Goal: Navigation & Orientation: Find specific page/section

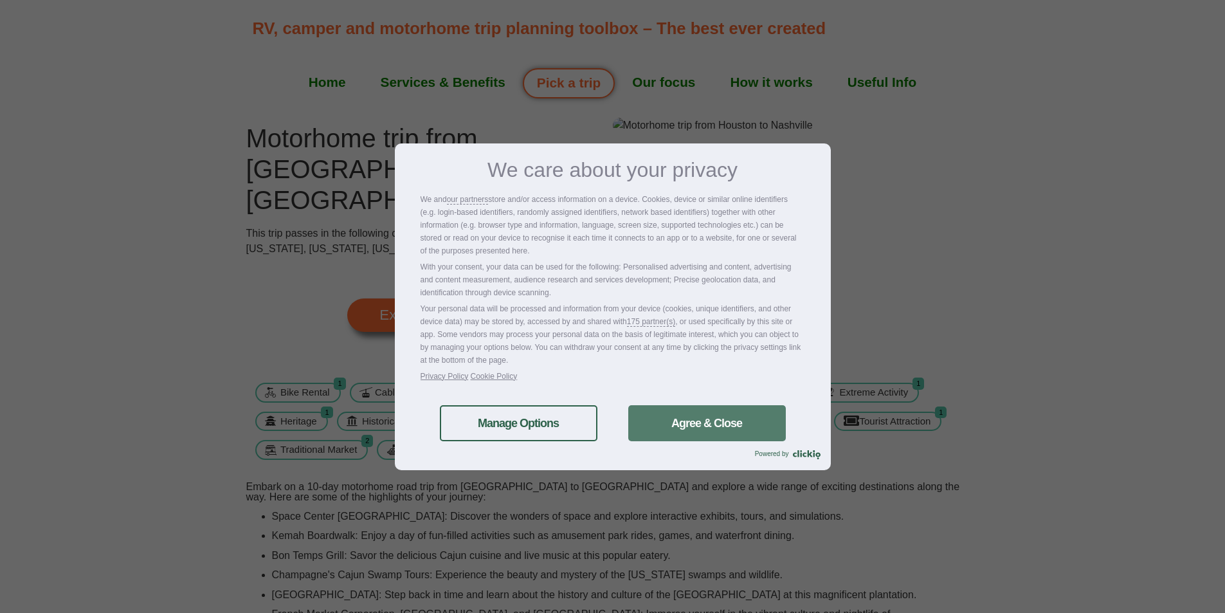
click at [691, 417] on link "Agree & Close" at bounding box center [707, 423] width 158 height 36
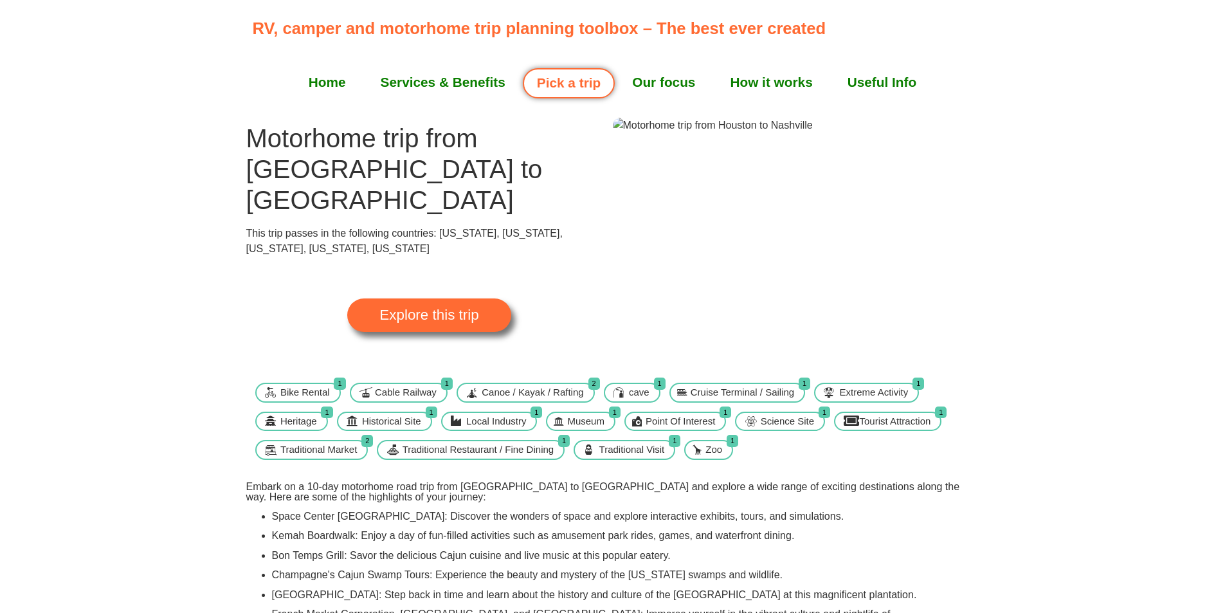
click at [448, 308] on span "Explore this trip" at bounding box center [429, 315] width 99 height 14
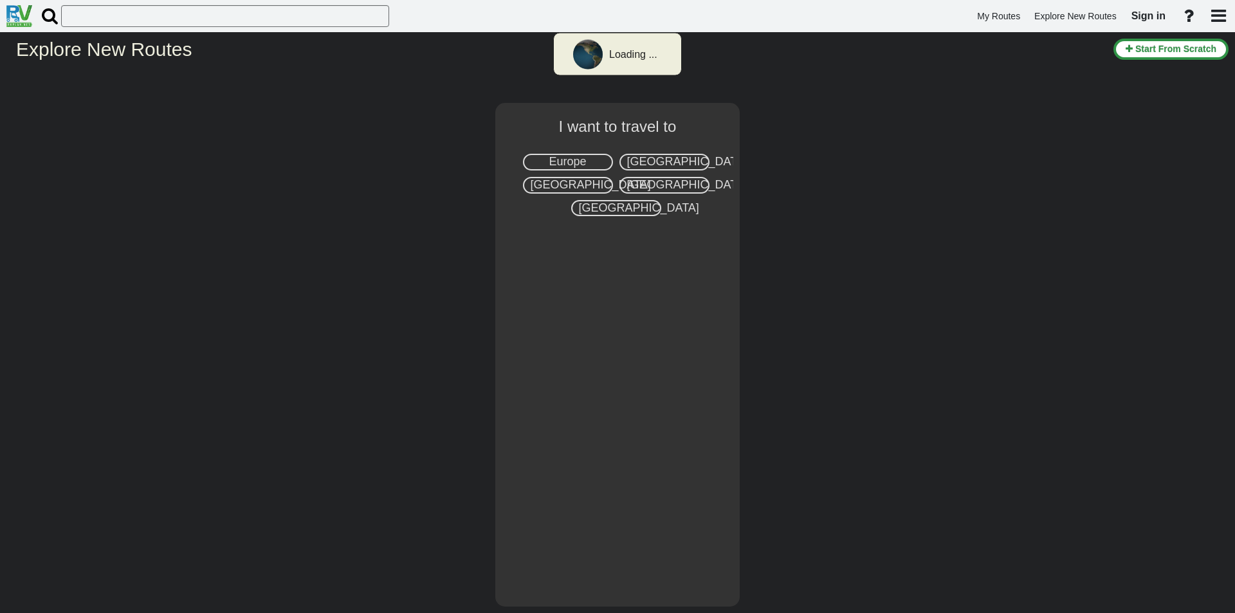
select select "number:2"
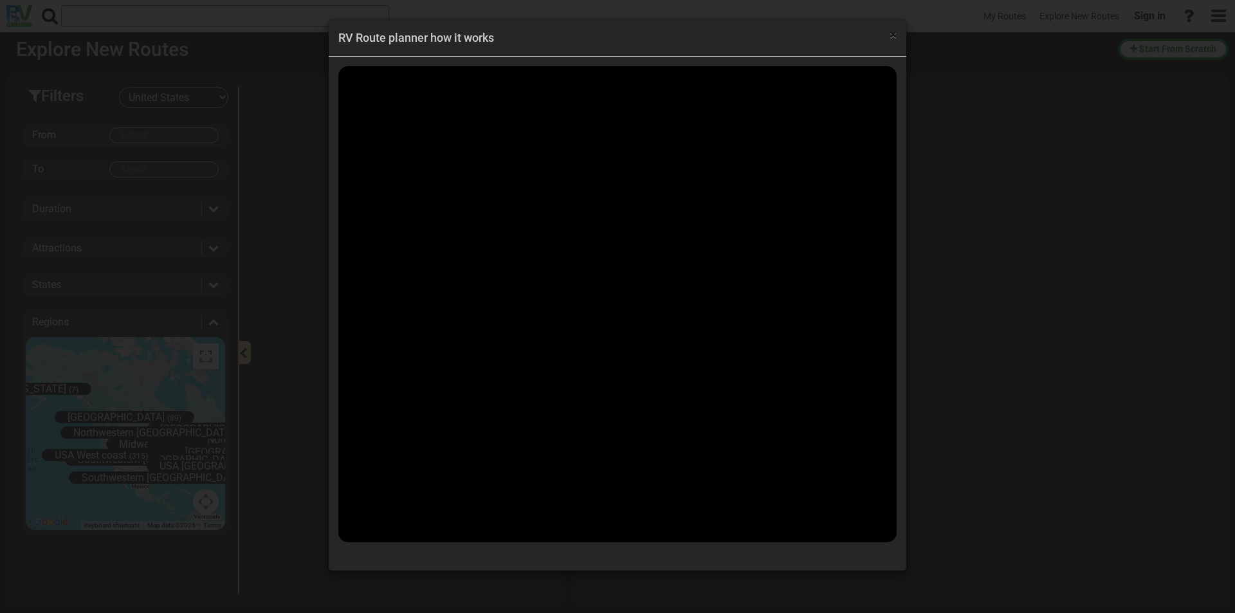
click at [891, 34] on span "×" at bounding box center [893, 34] width 7 height 15
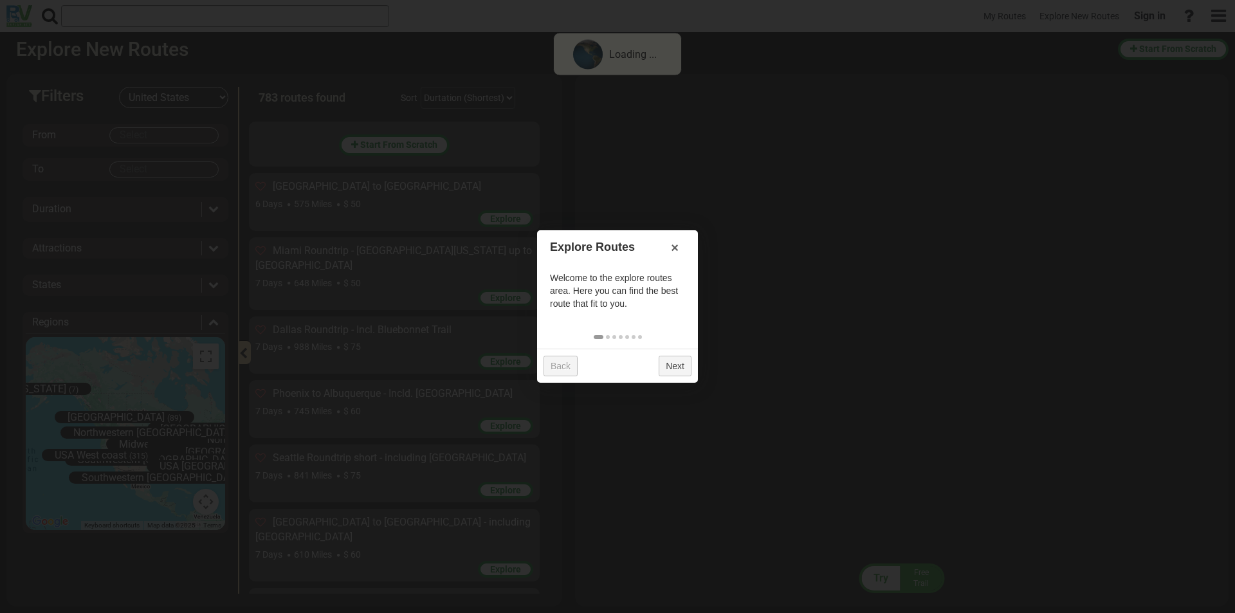
click at [1067, 169] on div "× RV Route planner how it works" at bounding box center [617, 306] width 1235 height 613
click at [91, 90] on div "× RV Route planner how it works" at bounding box center [617, 306] width 1235 height 613
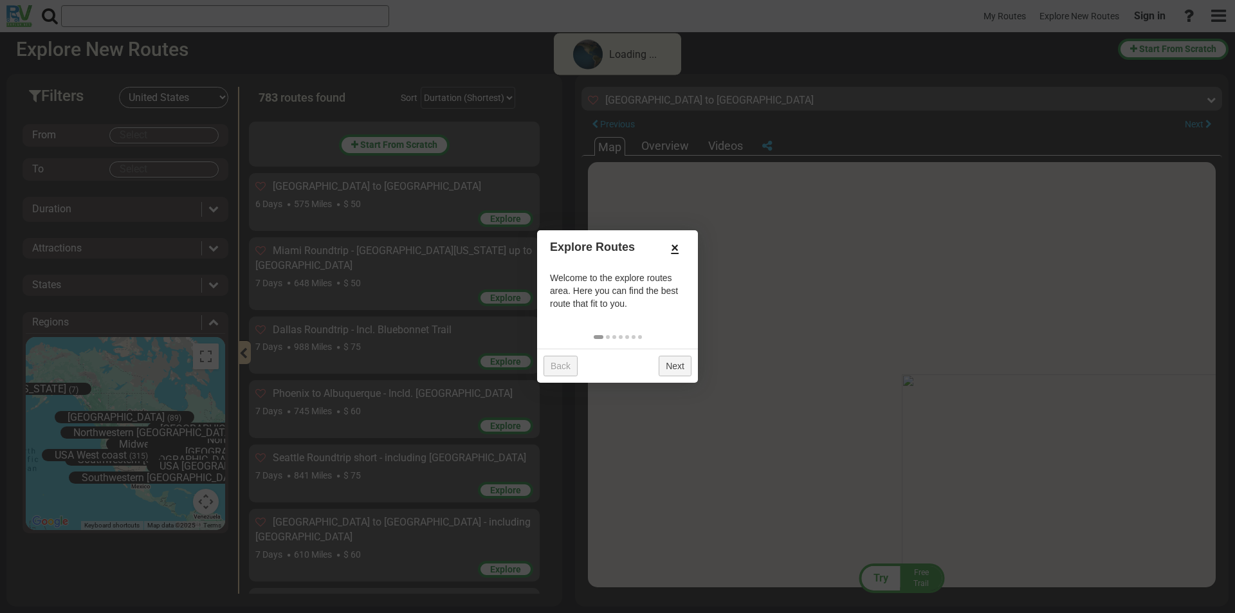
click at [675, 244] on link "×" at bounding box center [674, 248] width 21 height 22
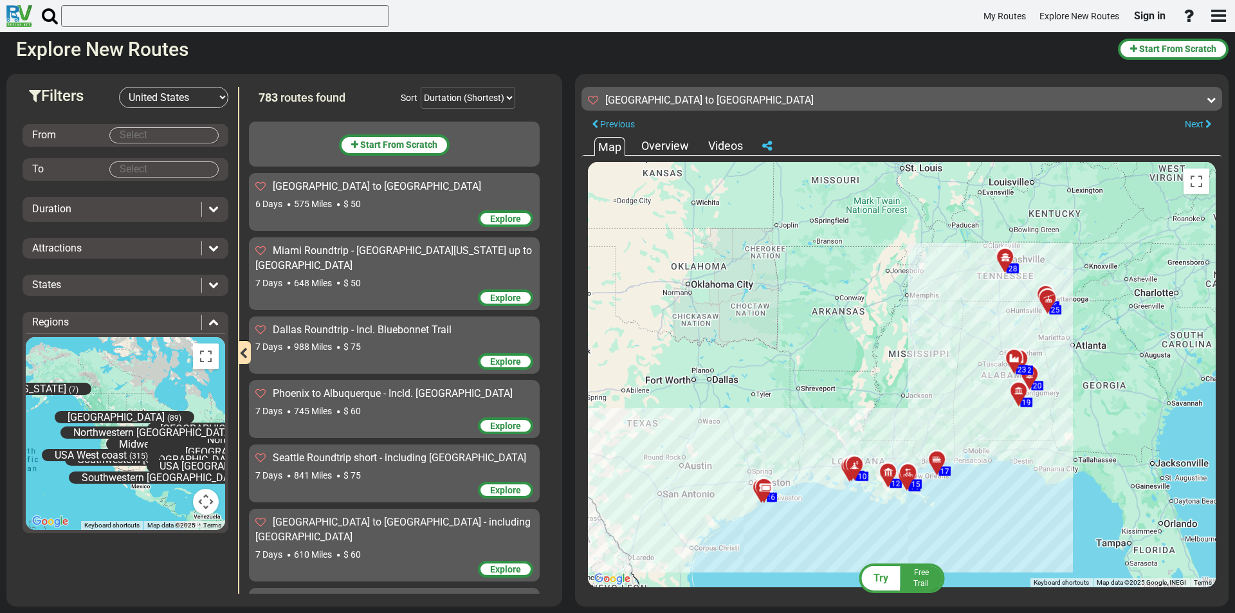
scroll to position [9960, 0]
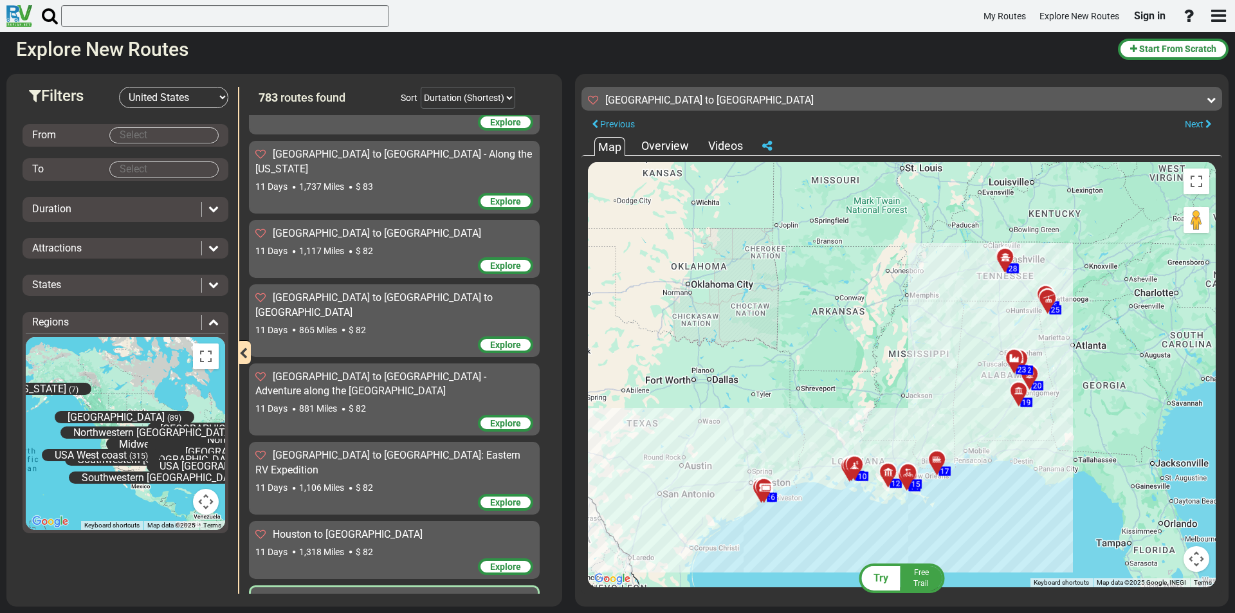
click at [316, 592] on div "Houston to Nashville 11 Days 1,235 Miles $ 75" at bounding box center [394, 607] width 277 height 31
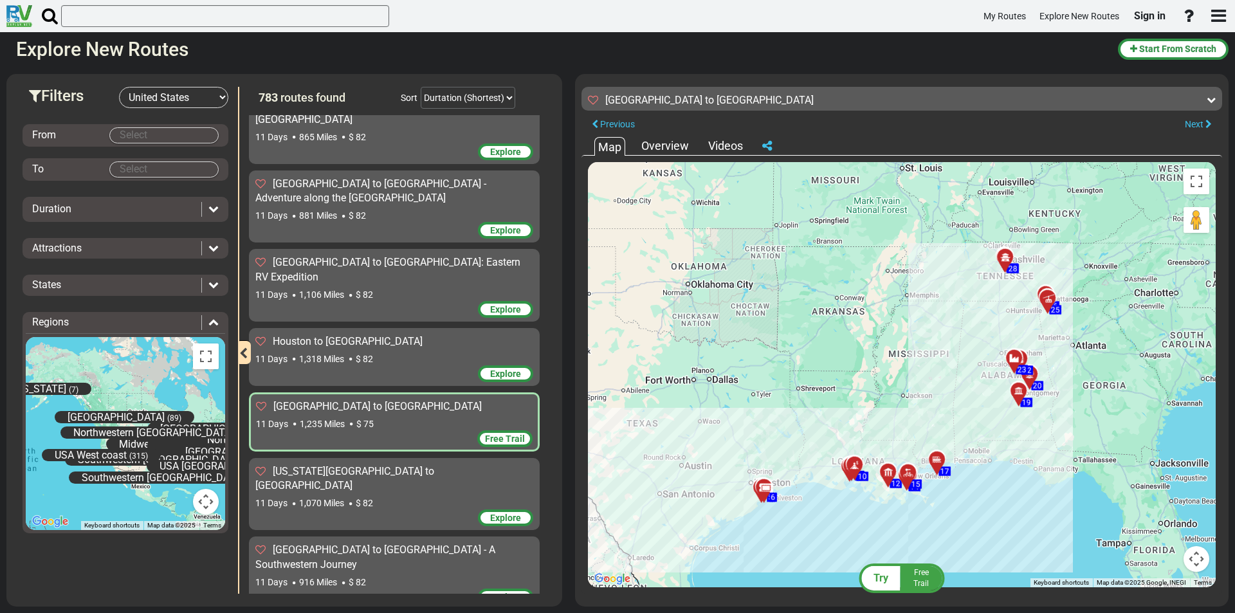
scroll to position [10410, 0]
